Goal: Task Accomplishment & Management: Complete application form

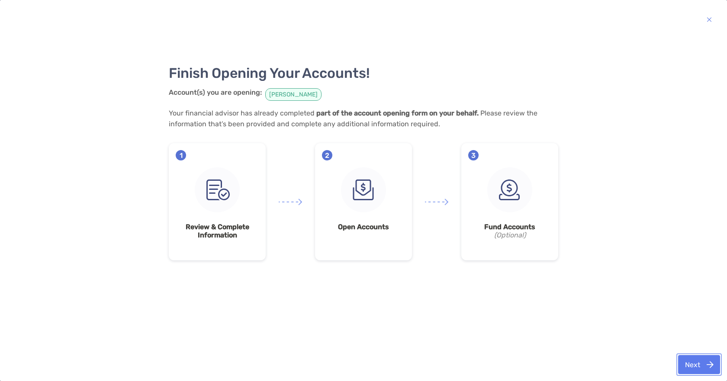
click at [680, 364] on button "Next" at bounding box center [699, 364] width 42 height 19
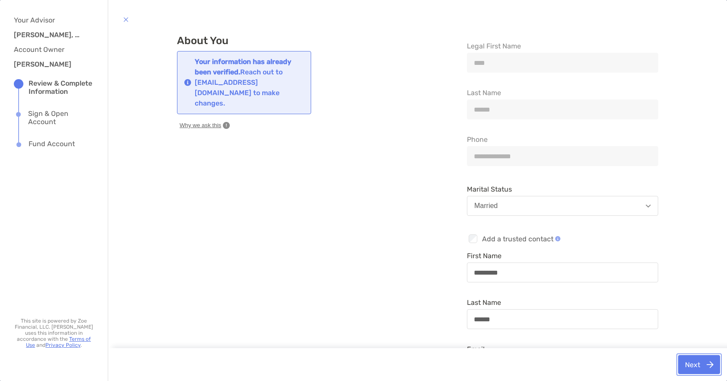
scroll to position [42, 0]
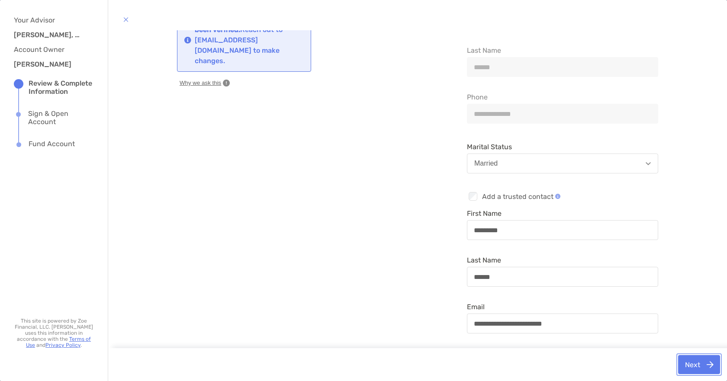
click at [697, 361] on button "Next" at bounding box center [699, 364] width 42 height 19
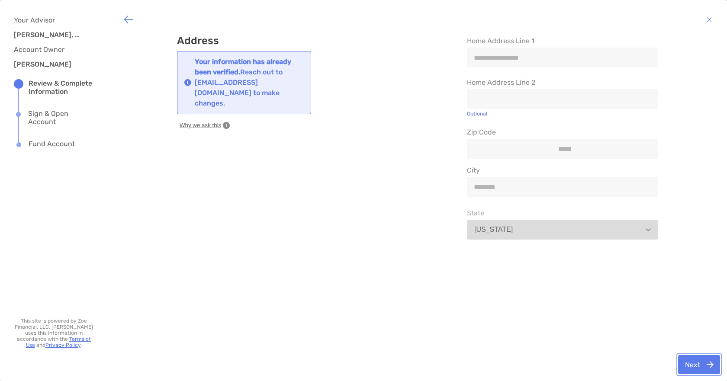
scroll to position [0, 0]
click at [702, 362] on button "Next" at bounding box center [699, 364] width 42 height 19
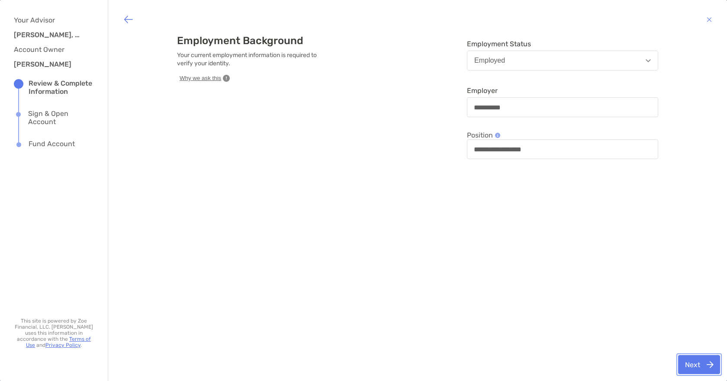
click at [702, 362] on button "Next" at bounding box center [699, 364] width 42 height 19
click at [695, 364] on button "Next" at bounding box center [699, 364] width 42 height 19
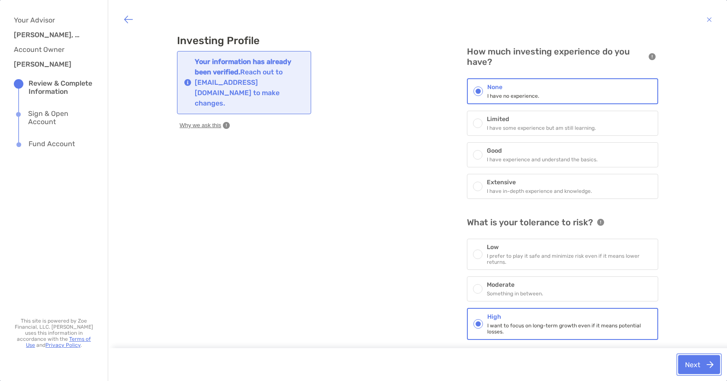
scroll to position [4, 0]
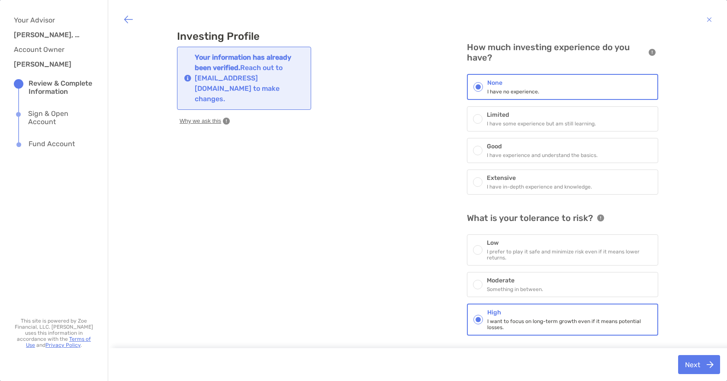
click at [475, 286] on span at bounding box center [477, 284] width 5 height 5
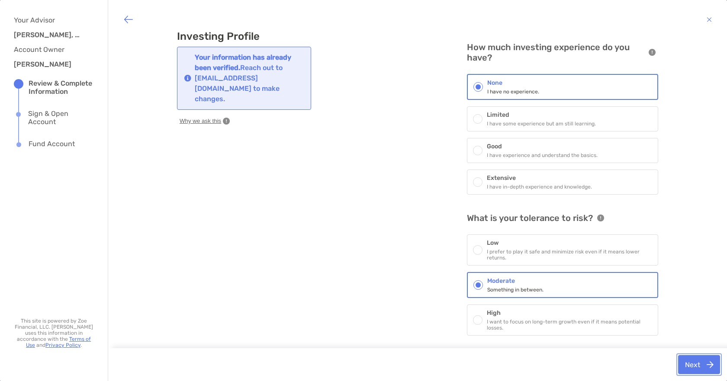
click at [695, 365] on button "Next" at bounding box center [699, 364] width 42 height 19
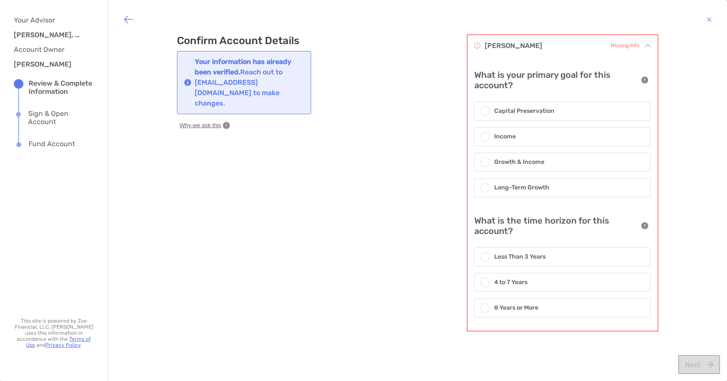
scroll to position [0, 0]
click at [482, 187] on span at bounding box center [484, 187] width 5 height 5
click at [480, 310] on div at bounding box center [487, 309] width 14 height 10
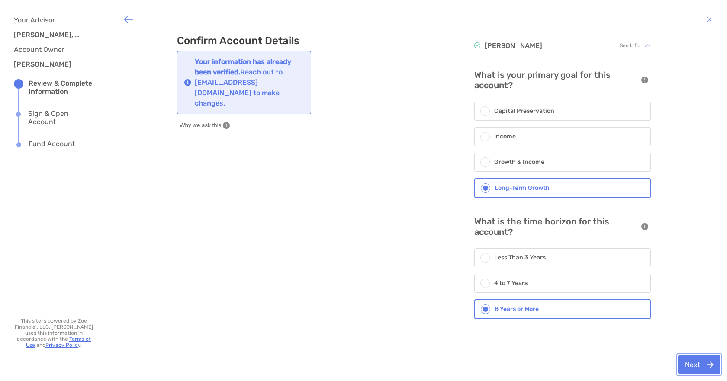
click at [696, 361] on button "Next" at bounding box center [699, 364] width 42 height 19
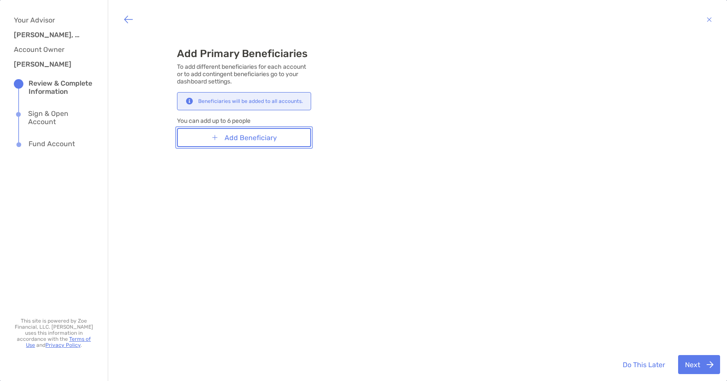
click at [238, 130] on button "Add Beneficiary" at bounding box center [244, 137] width 134 height 19
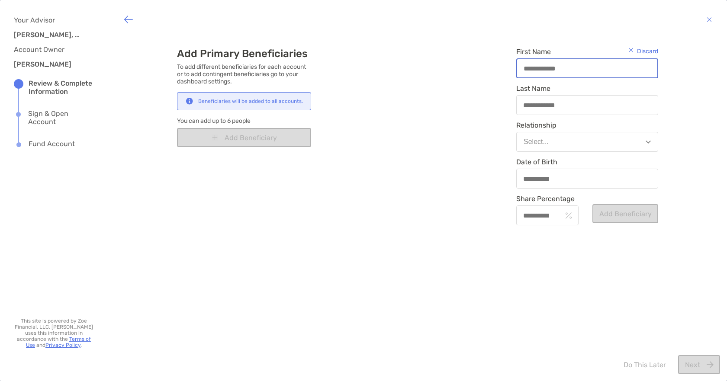
click at [548, 70] on input "First Name" at bounding box center [587, 68] width 140 height 7
click at [366, 235] on div "Add Primary Beneficiaries To add different beneficiaries for each account or to…" at bounding box center [417, 136] width 481 height 212
click at [555, 60] on div at bounding box center [587, 68] width 142 height 20
click at [555, 65] on input "First Name" at bounding box center [587, 68] width 140 height 7
type input "*"
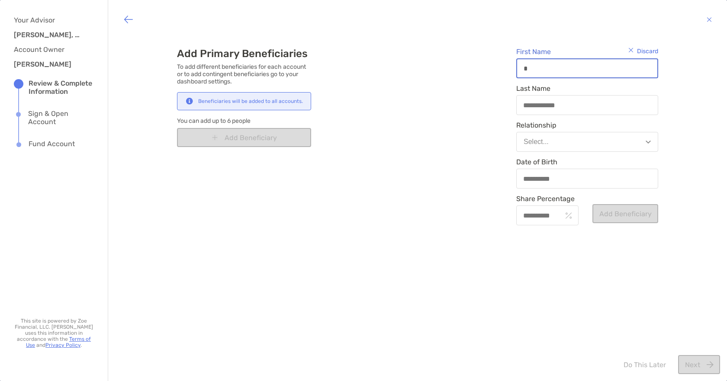
type input "**"
type input "******"
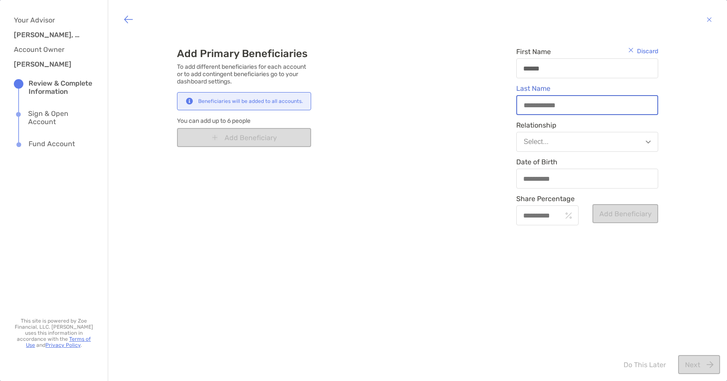
click at [559, 104] on input "Last Name" at bounding box center [587, 105] width 140 height 7
type input "******"
click at [539, 147] on button "Select..." at bounding box center [587, 142] width 142 height 20
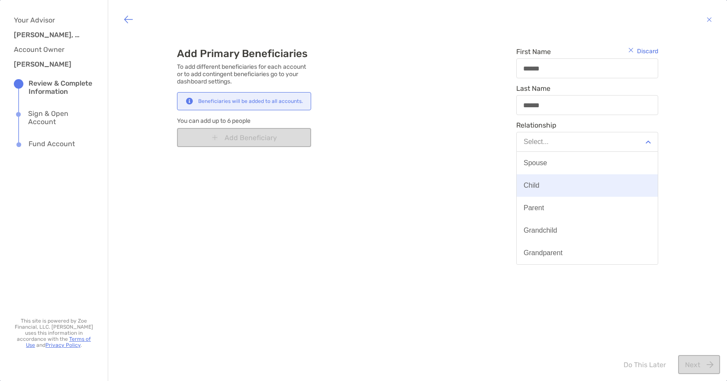
click at [532, 186] on div "Child" at bounding box center [532, 186] width 16 height 8
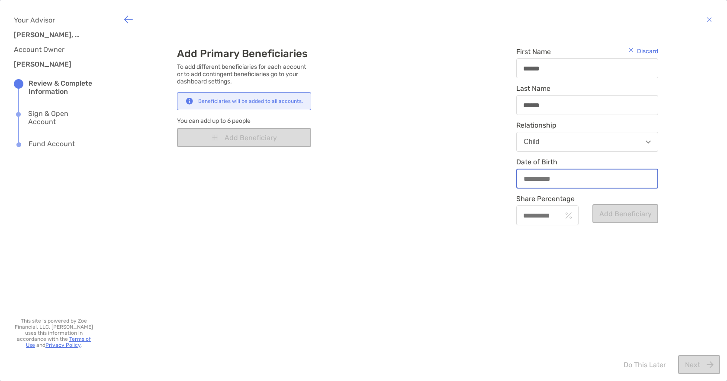
click at [569, 181] on input "Date of Birth" at bounding box center [587, 178] width 140 height 7
type input "**********"
click at [542, 216] on input "Share Percentage" at bounding box center [539, 215] width 45 height 7
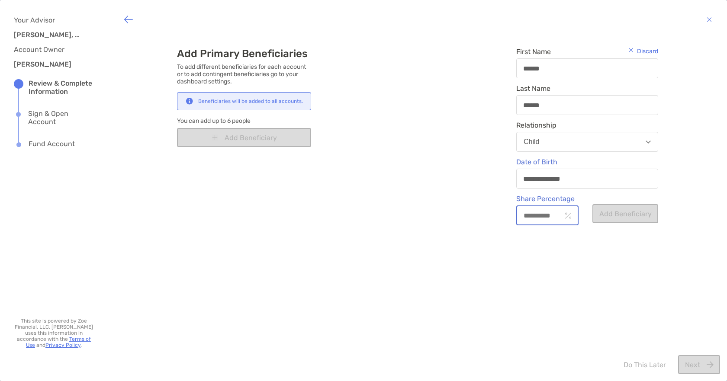
type input "***"
click at [614, 212] on button "Add Beneficiary" at bounding box center [625, 213] width 66 height 19
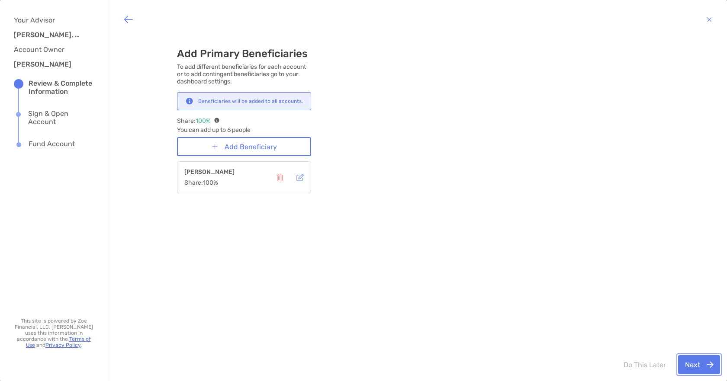
click at [697, 363] on button "Next" at bounding box center [699, 364] width 42 height 19
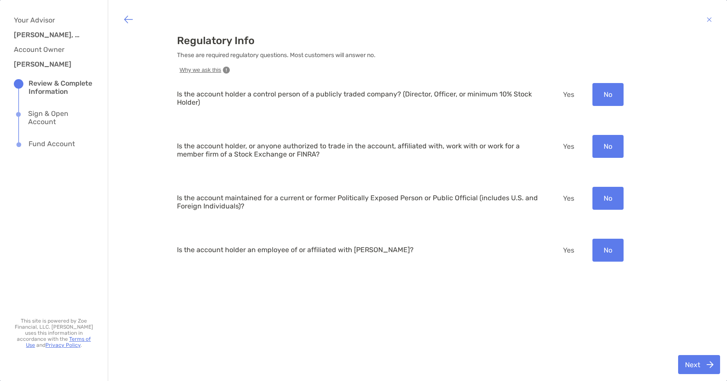
click at [603, 97] on button "No" at bounding box center [607, 94] width 31 height 23
click at [699, 365] on button "Next" at bounding box center [699, 364] width 42 height 19
